Goal: Transaction & Acquisition: Book appointment/travel/reservation

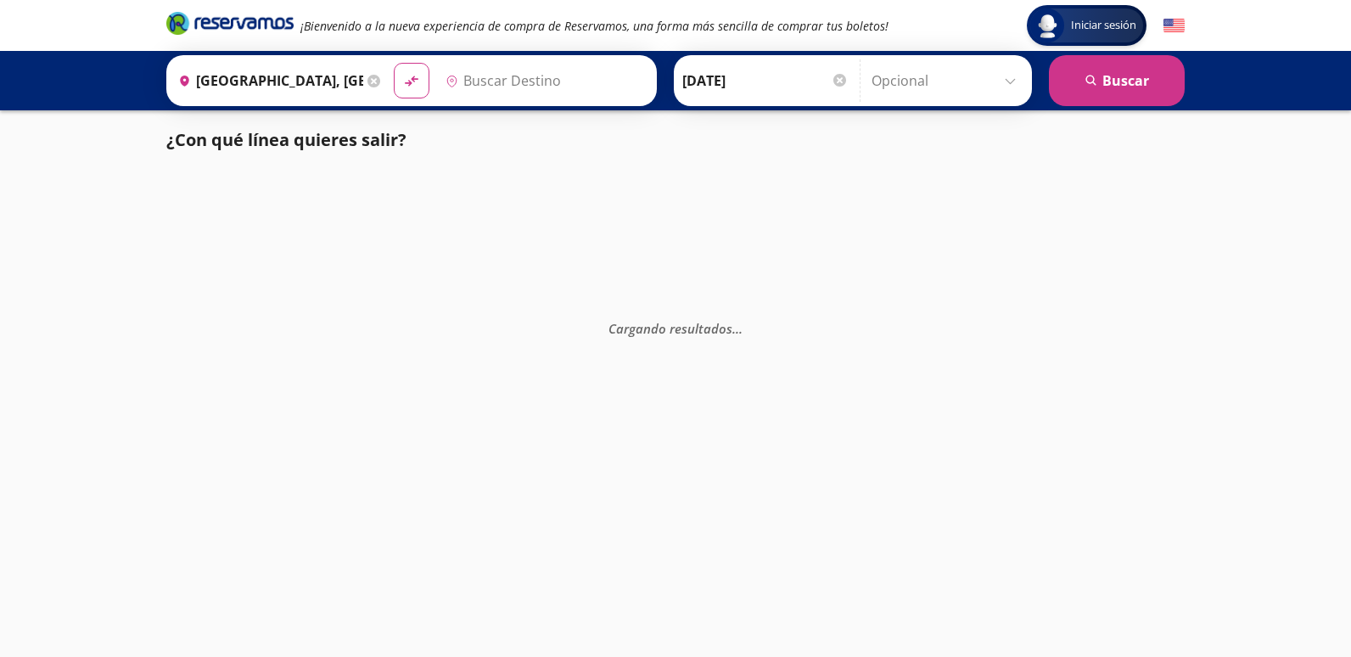
type input "Acapulco Diamante, [GEOGRAPHIC_DATA]"
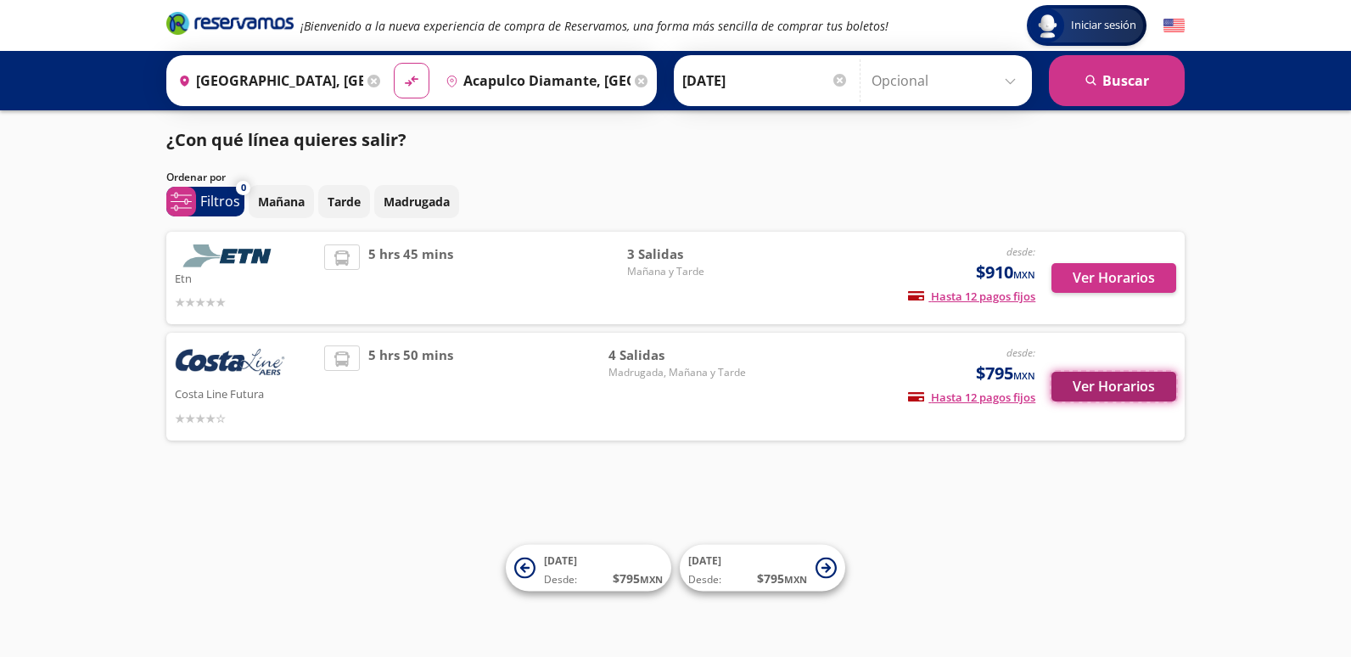
click at [1089, 392] on button "Ver Horarios" at bounding box center [1114, 387] width 125 height 30
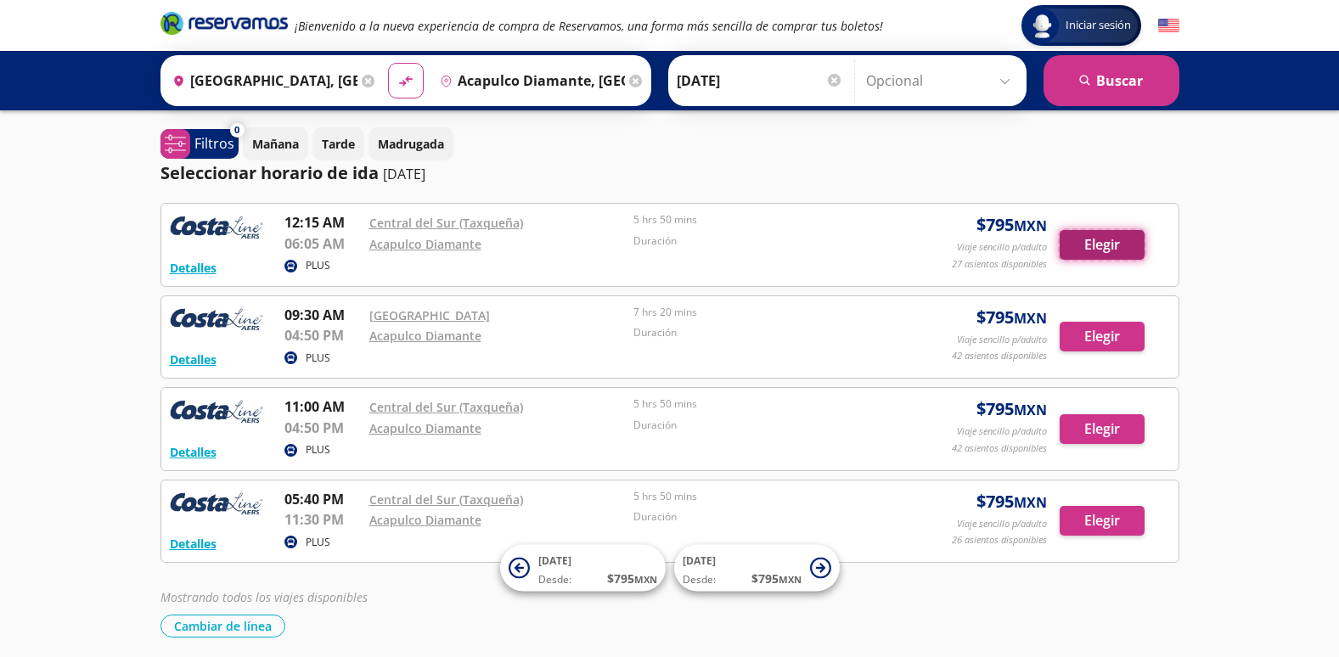
click at [1099, 248] on button "Elegir" at bounding box center [1101, 245] width 85 height 30
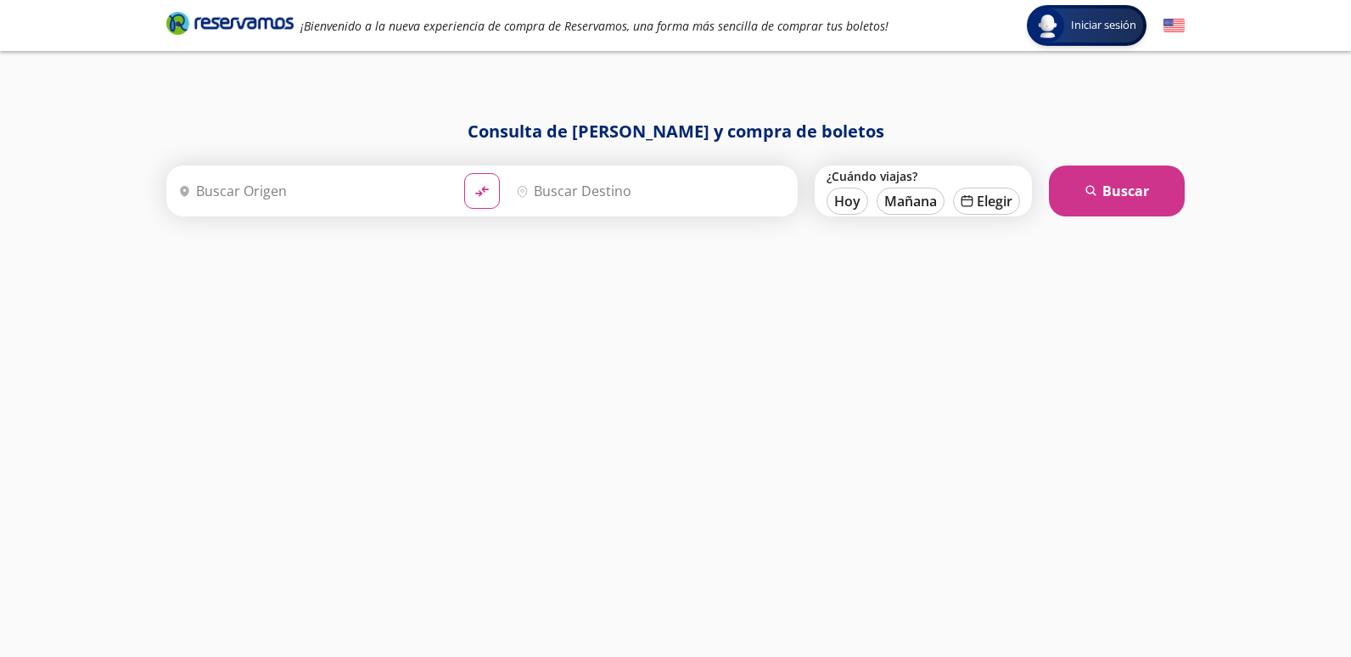
click at [721, 376] on div "Consulta de horarios y compra de boletos Origen heroicons:map-pin-20-solid Dest…" at bounding box center [676, 371] width 1036 height 504
click at [93, 371] on div "Iniciar sesión Iniciar sesión ¡Bienvenido a la nueva experiencia de compra de R…" at bounding box center [675, 328] width 1351 height 657
click at [233, 188] on input "Origen" at bounding box center [310, 191] width 279 height 42
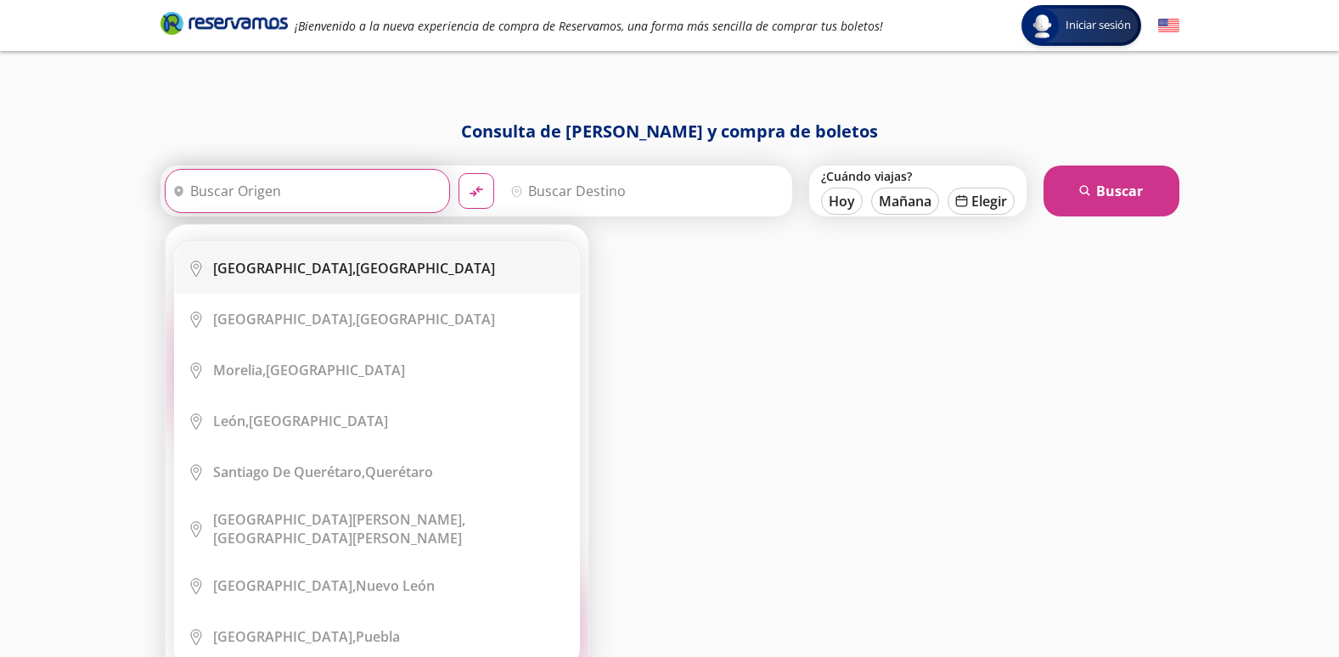
click at [312, 271] on b "[GEOGRAPHIC_DATA]," at bounding box center [284, 268] width 143 height 19
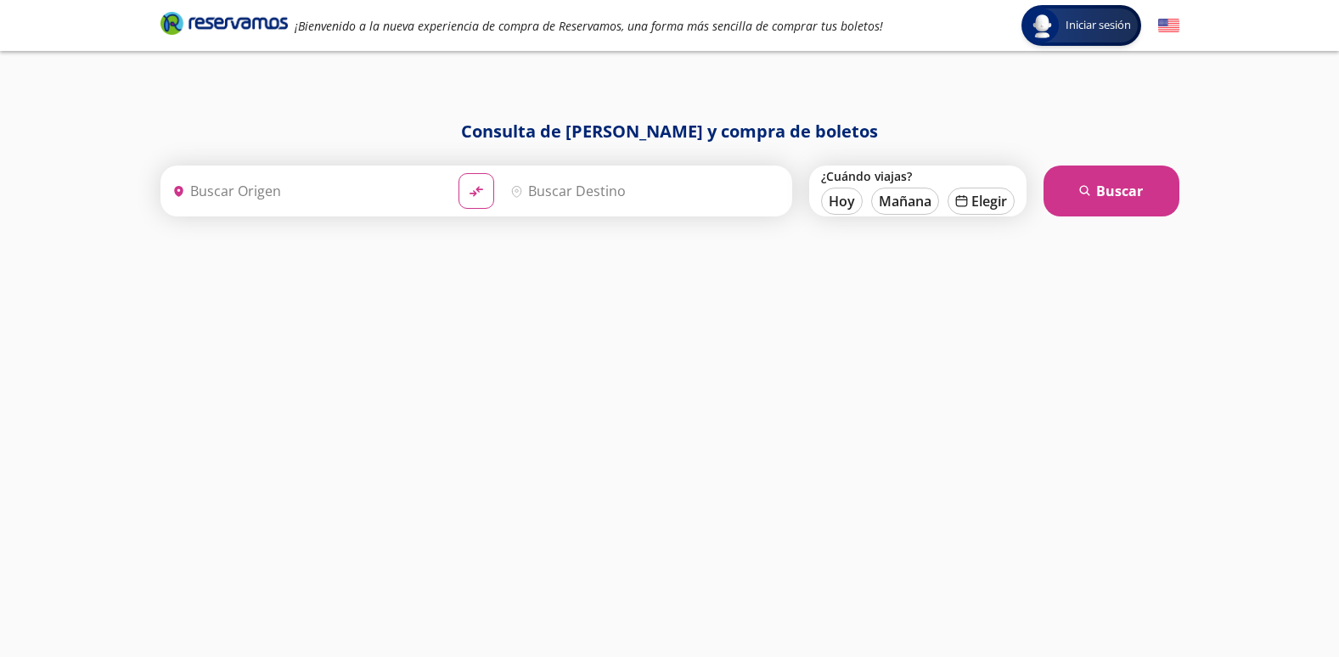
type input "[GEOGRAPHIC_DATA], [GEOGRAPHIC_DATA]"
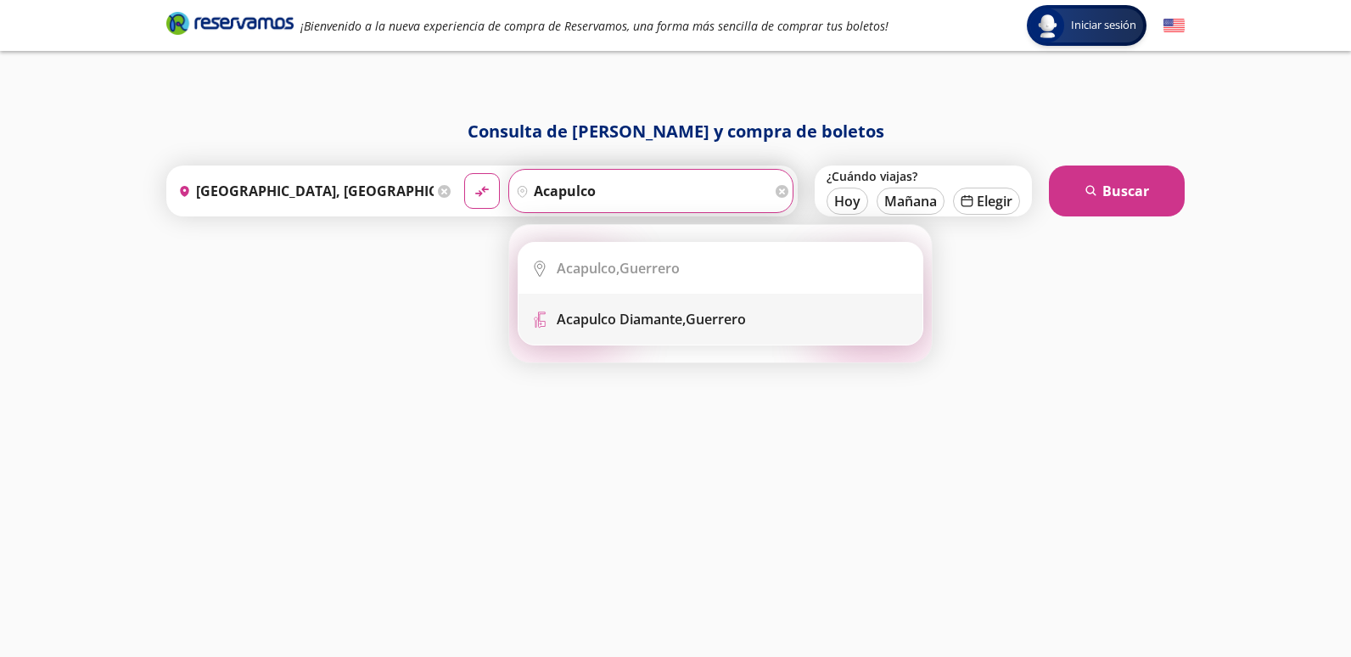
click at [614, 307] on li "Terminal Icon" at bounding box center [721, 319] width 404 height 51
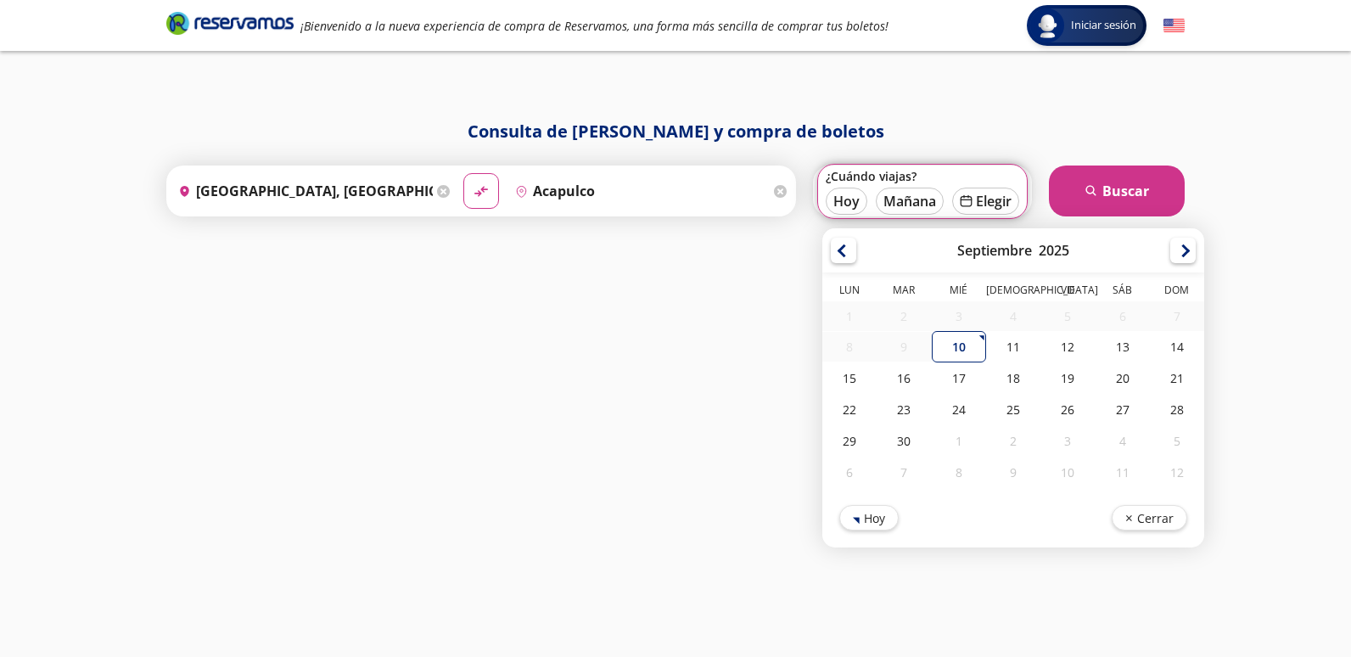
type input "Acapulco Diamante, [GEOGRAPHIC_DATA]"
click at [1015, 351] on div "11" at bounding box center [1013, 346] width 54 height 31
type input "[DATE]"
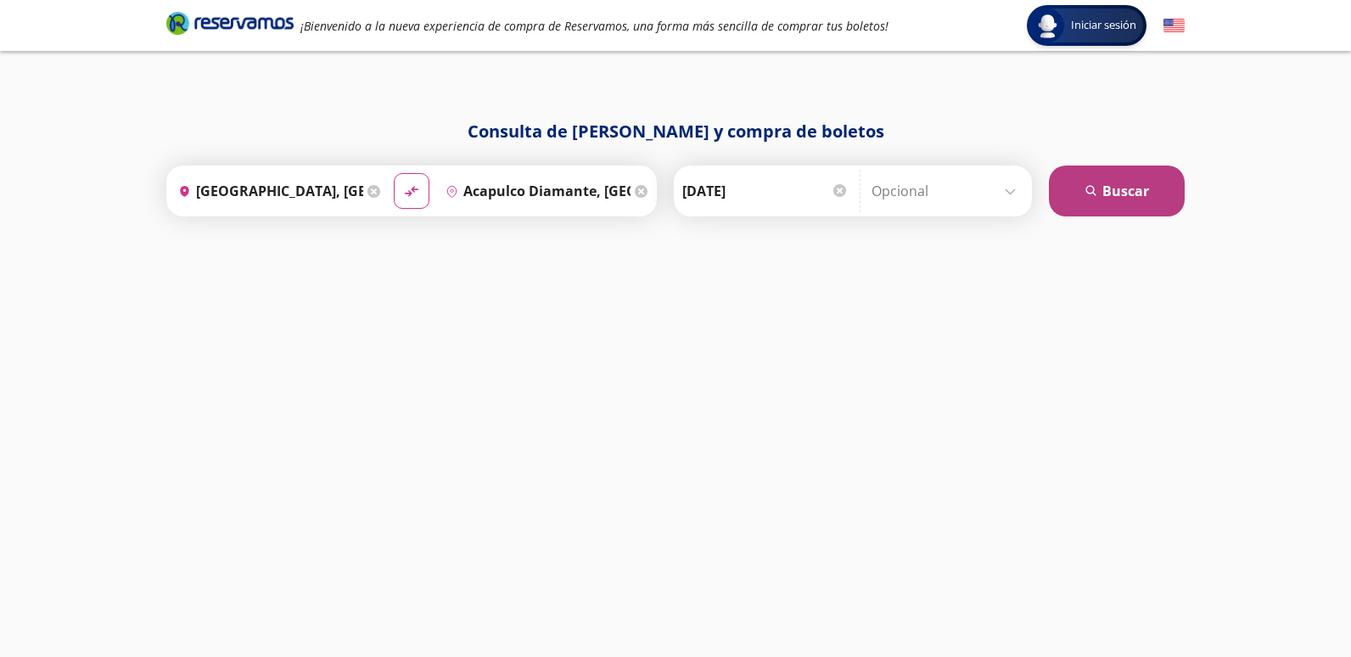
click at [1105, 202] on button "search [GEOGRAPHIC_DATA]" at bounding box center [1117, 191] width 136 height 51
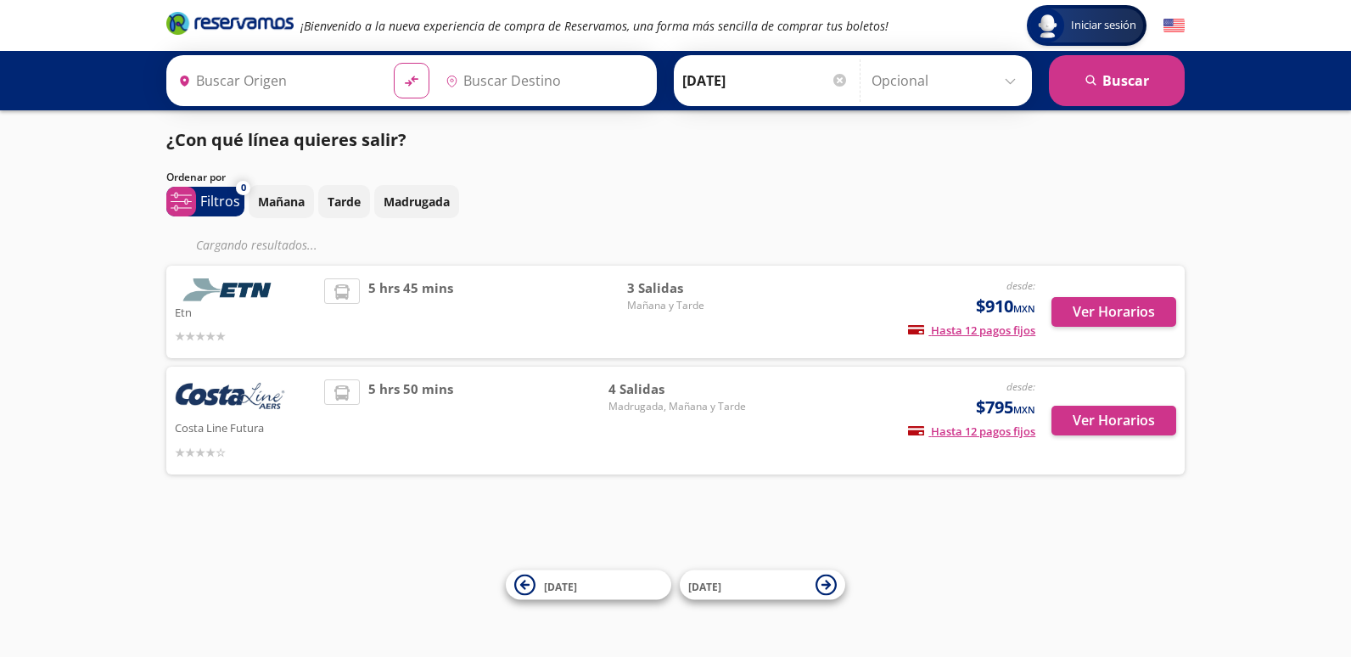
type input "[GEOGRAPHIC_DATA], [GEOGRAPHIC_DATA]"
type input "Acapulco Diamante, [GEOGRAPHIC_DATA]"
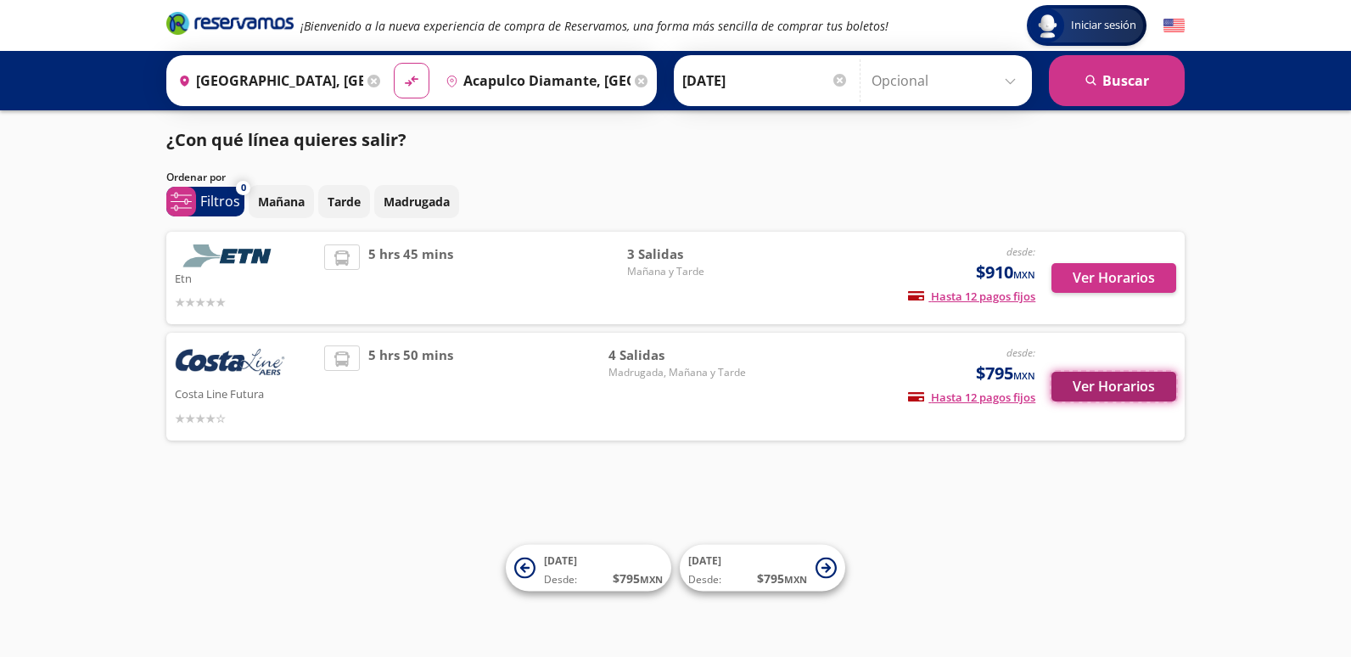
click at [1128, 391] on button "Ver Horarios" at bounding box center [1114, 387] width 125 height 30
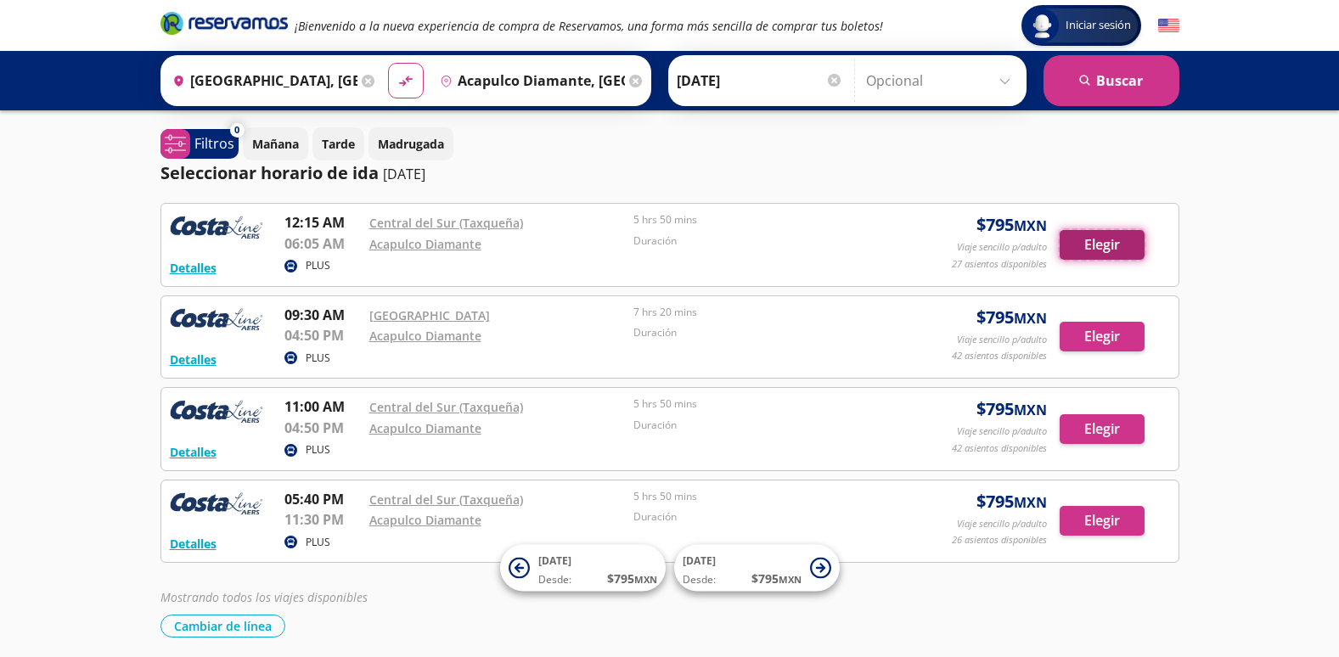
click at [1111, 245] on button "Elegir" at bounding box center [1101, 245] width 85 height 30
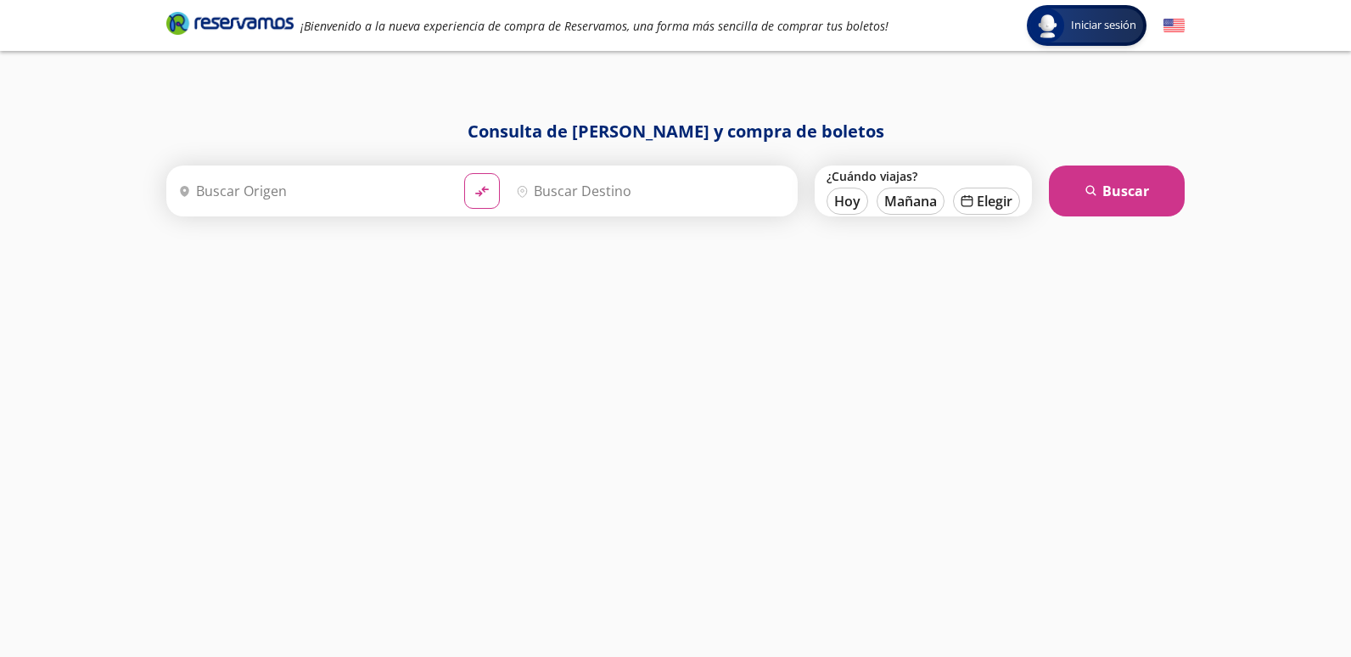
click at [301, 181] on input "Origen" at bounding box center [310, 191] width 279 height 42
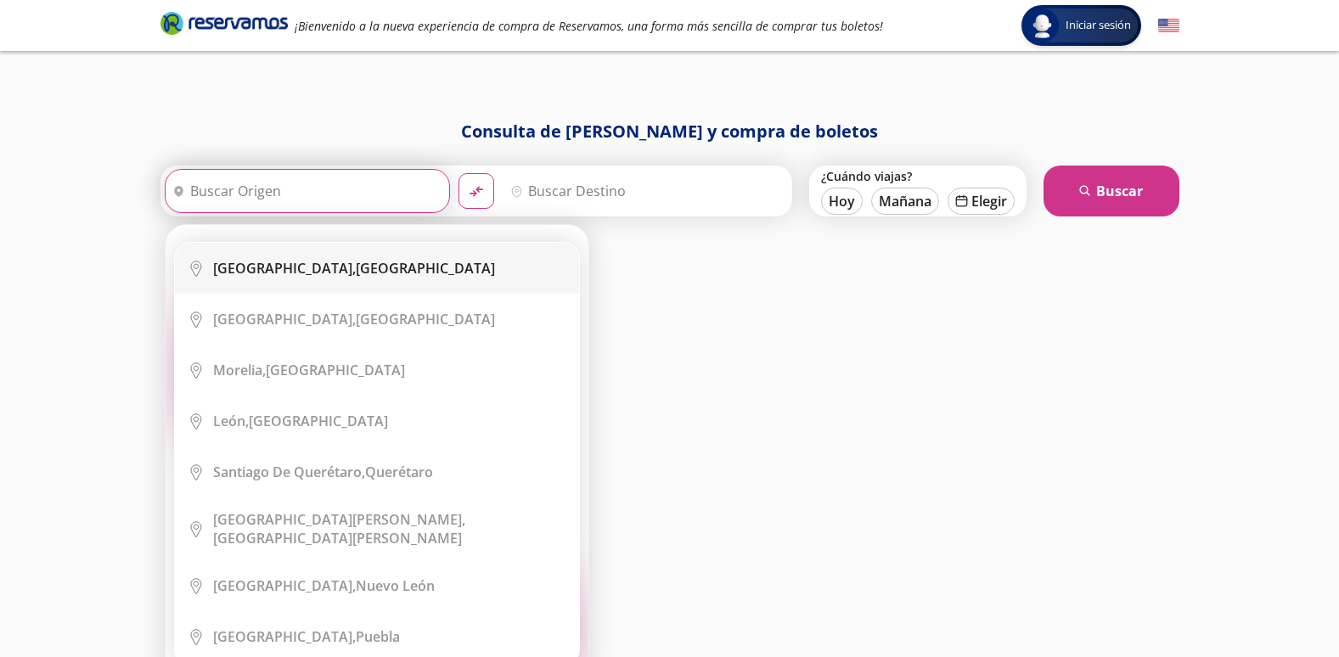
click at [340, 265] on div "Ciudad de México, Distrito Federal" at bounding box center [354, 268] width 282 height 19
type input "[GEOGRAPHIC_DATA], [GEOGRAPHIC_DATA]"
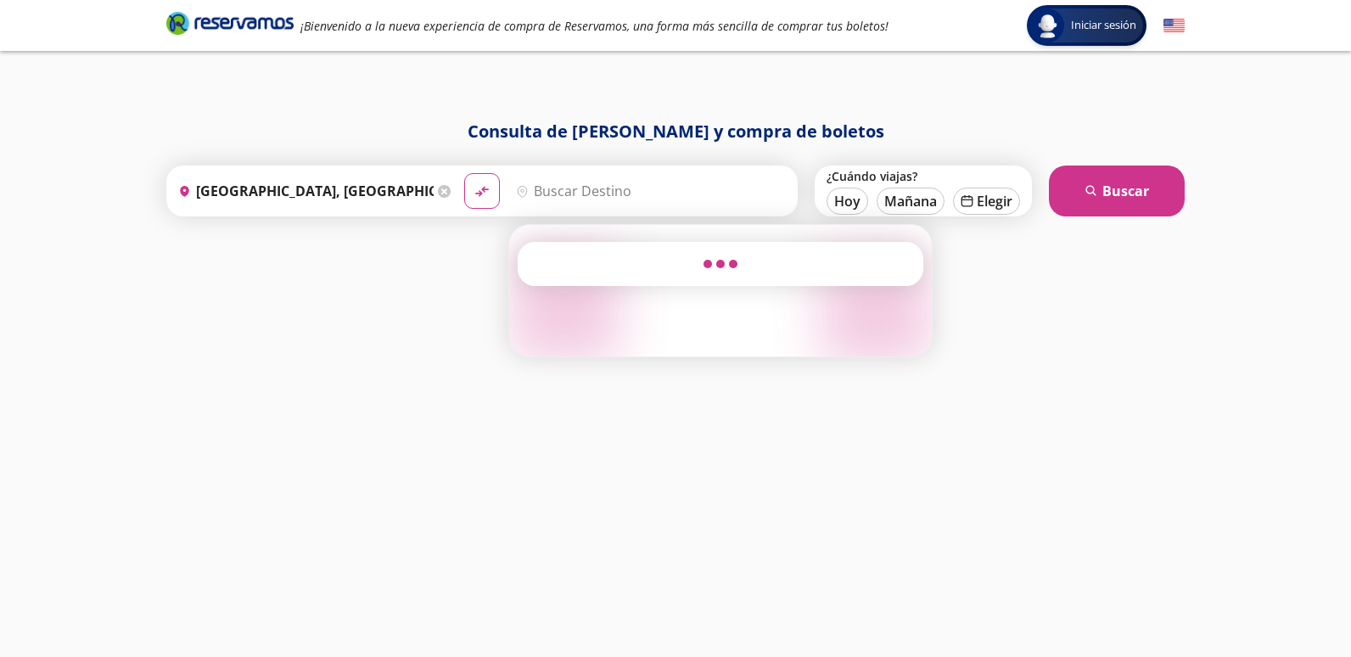
click at [538, 203] on input "Destino" at bounding box center [648, 191] width 279 height 42
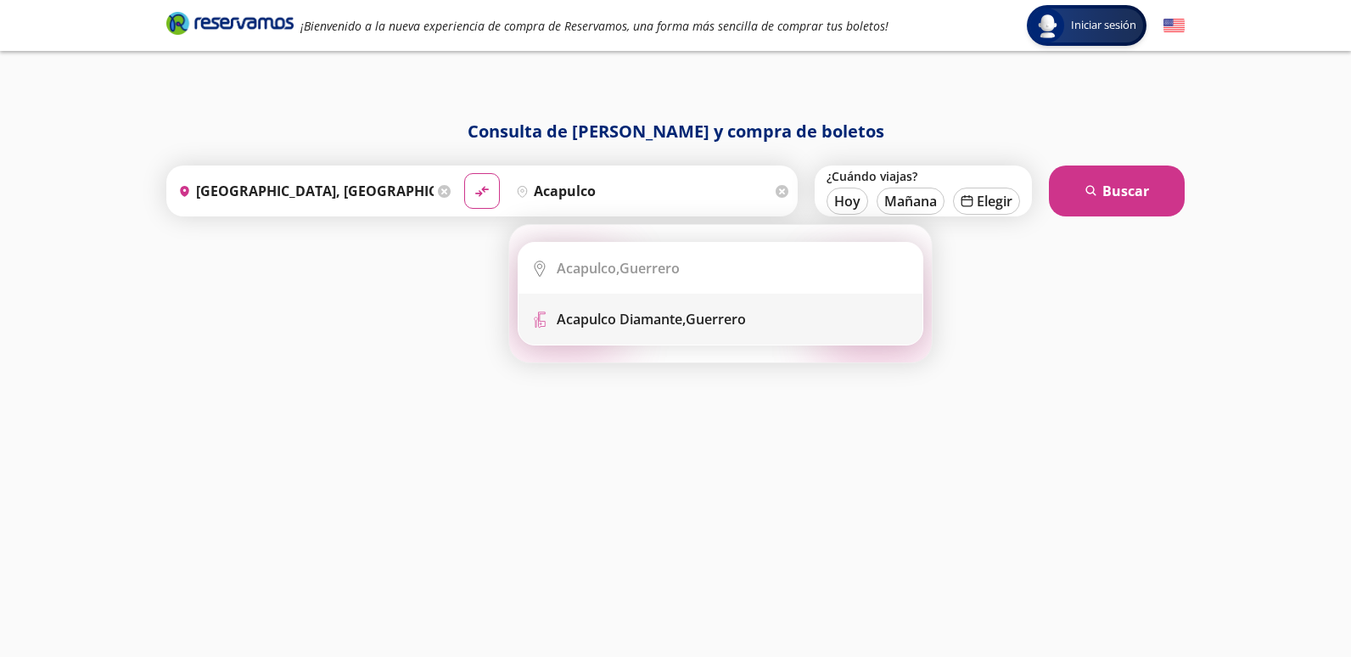
click at [654, 303] on li "Terminal Icon" at bounding box center [721, 319] width 404 height 51
type input "Acapulco Diamante, [GEOGRAPHIC_DATA]"
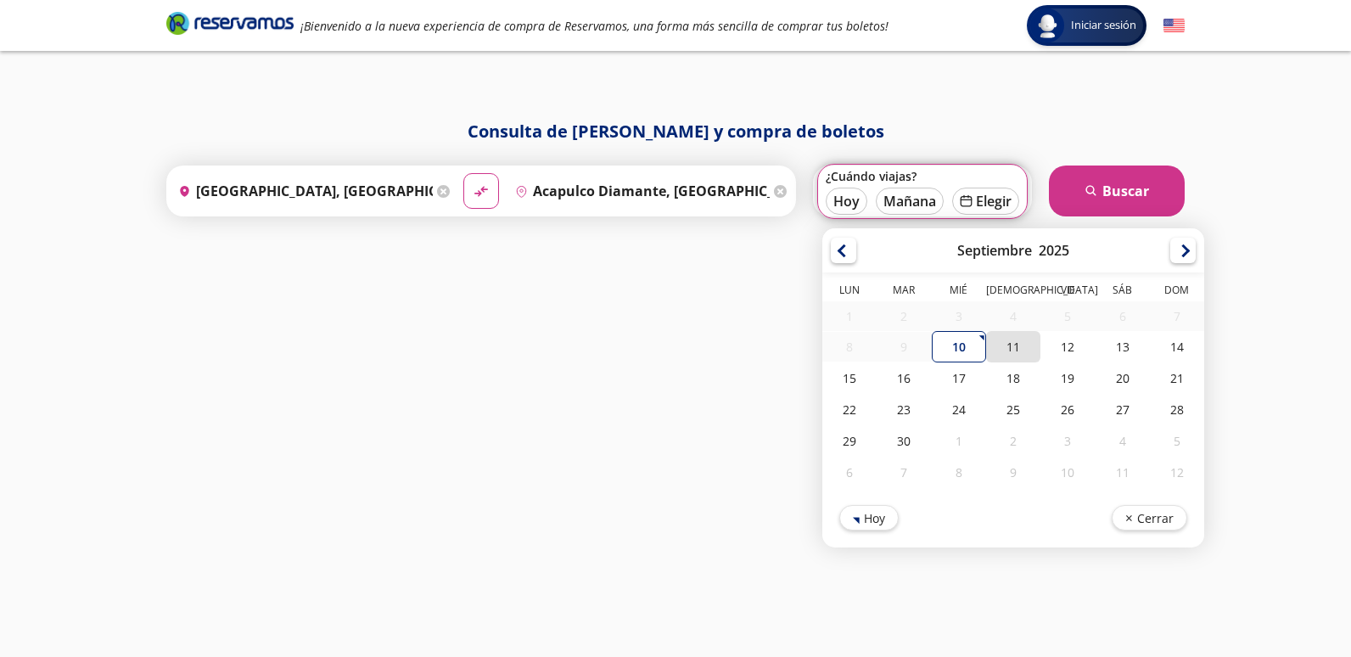
click at [1024, 345] on div "11" at bounding box center [1013, 346] width 54 height 31
type input "[DATE]"
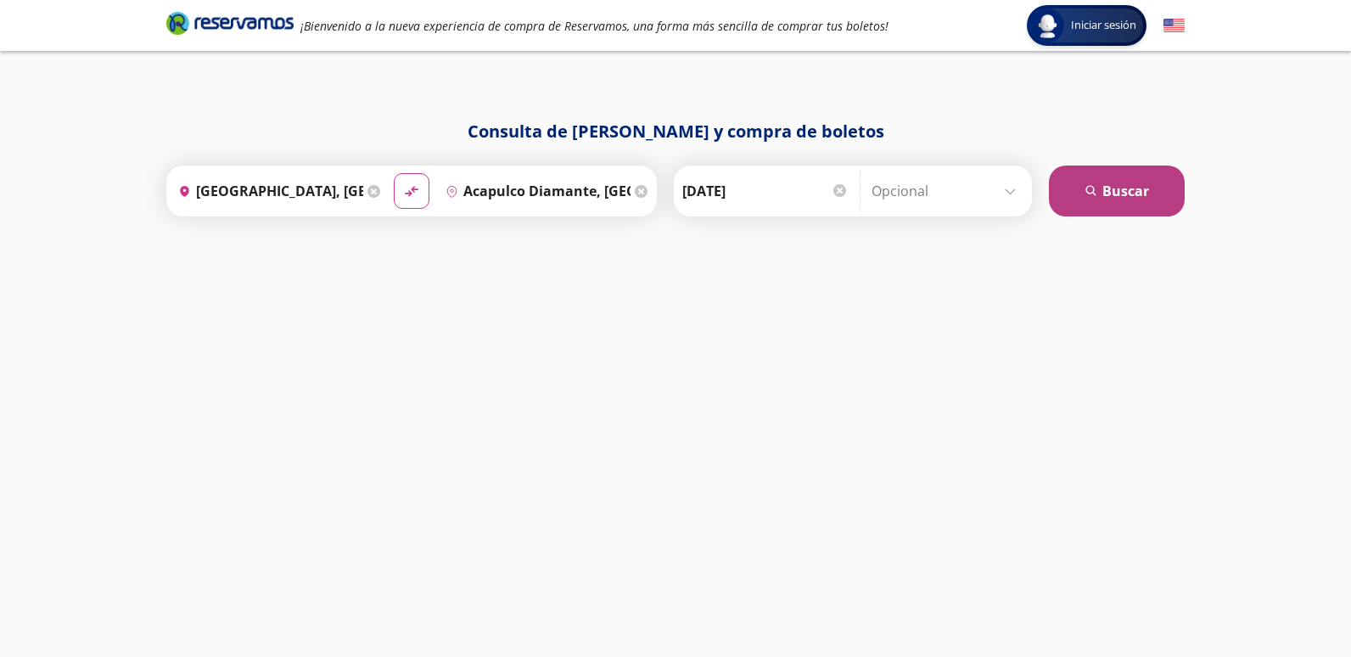
click at [1102, 175] on button "search [GEOGRAPHIC_DATA]" at bounding box center [1117, 191] width 136 height 51
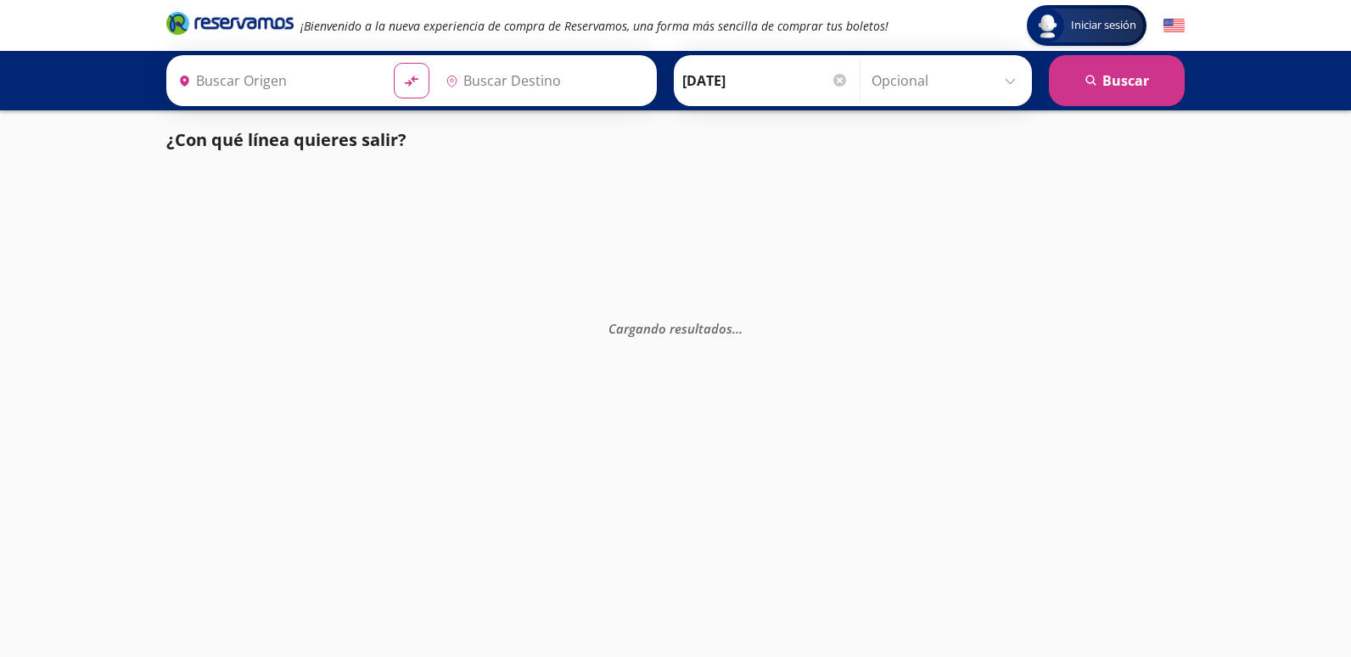
type input "[GEOGRAPHIC_DATA], [GEOGRAPHIC_DATA]"
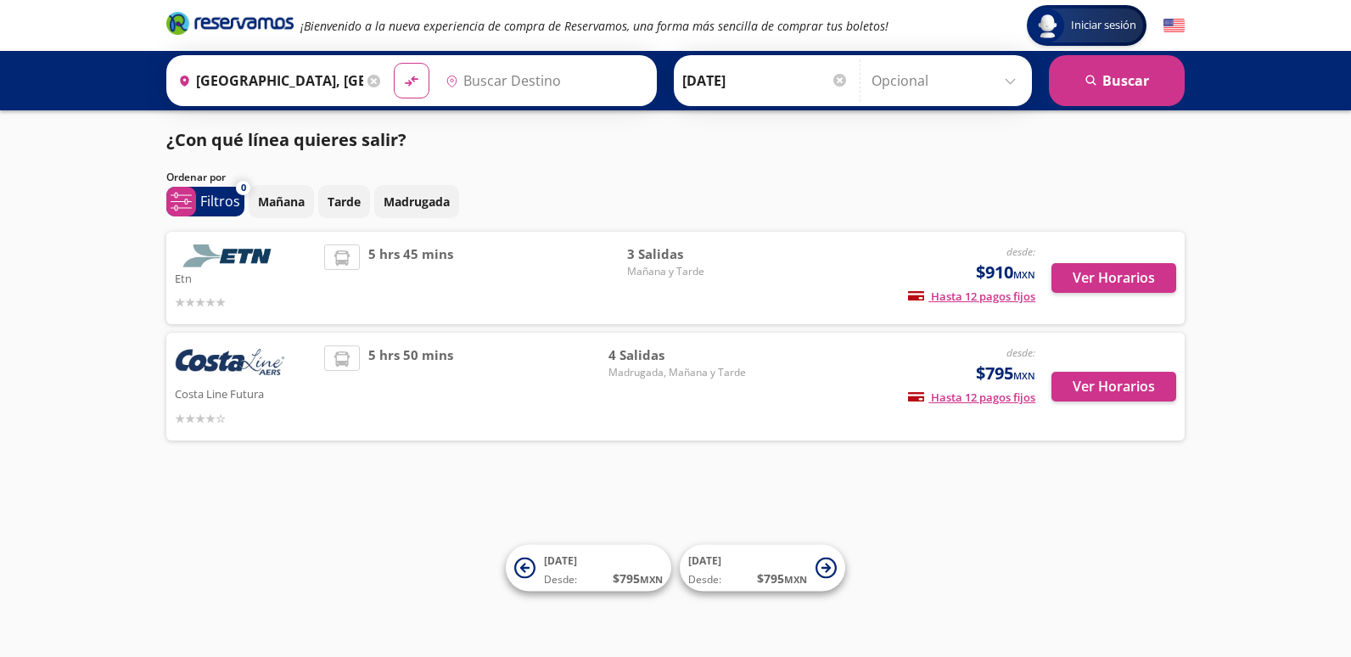
type input "Acapulco Diamante, [GEOGRAPHIC_DATA]"
click at [1123, 387] on button "Ver Horarios" at bounding box center [1114, 387] width 125 height 30
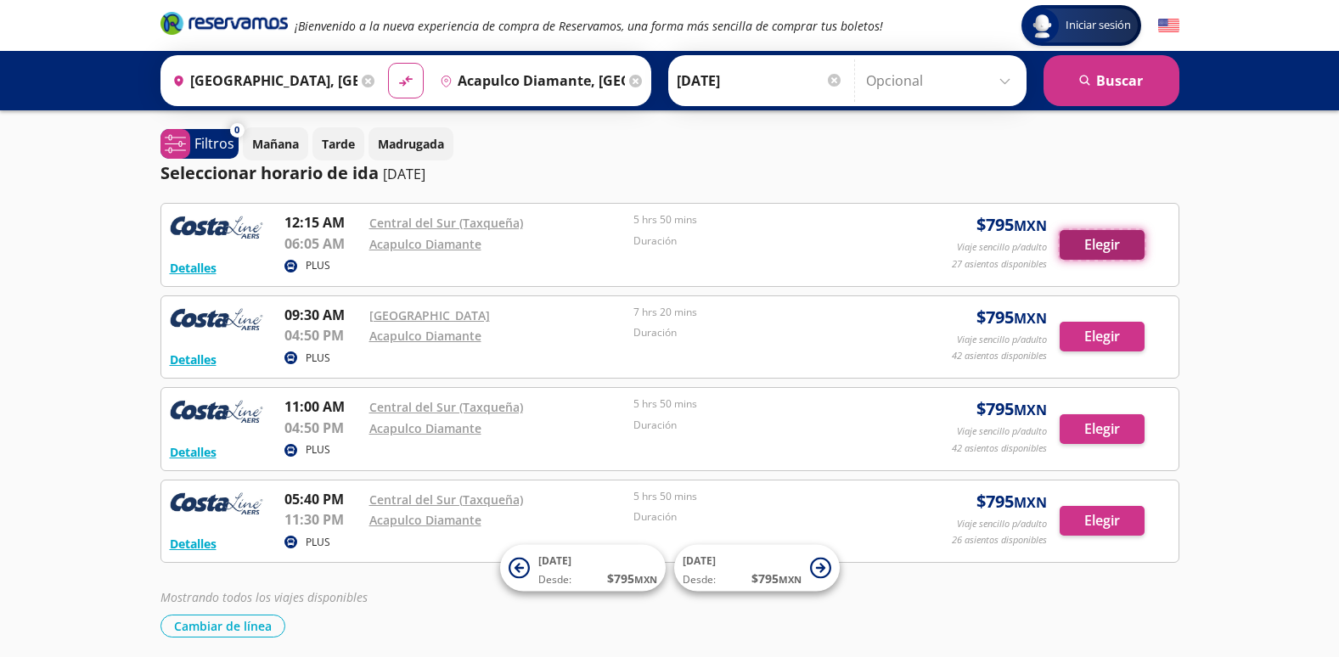
click at [1094, 256] on button "Elegir" at bounding box center [1101, 245] width 85 height 30
